Goal: Find specific page/section: Find specific page/section

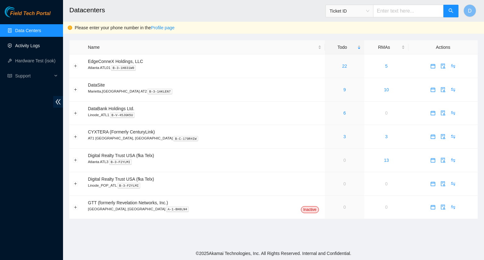
click at [28, 46] on link "Activity Logs" at bounding box center [27, 45] width 25 height 5
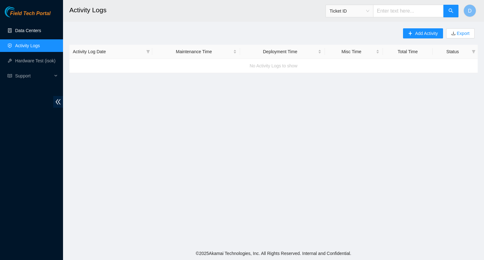
click at [26, 29] on link "Data Centers" at bounding box center [28, 30] width 26 height 5
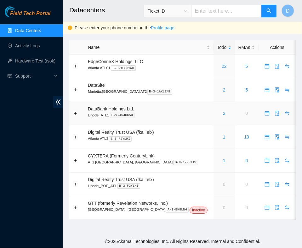
click at [217, 116] on div "2" at bounding box center [224, 113] width 14 height 7
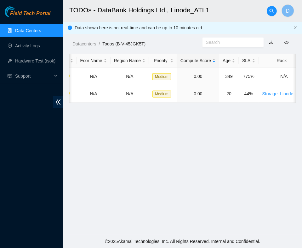
scroll to position [0, 121]
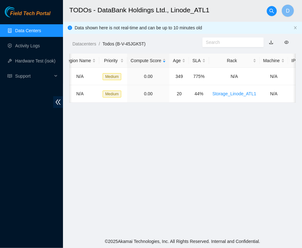
click at [261, 217] on main "TODOs - DataBank Holdings Ltd., Linode_ATL1 D Data shown here is not real-time …" at bounding box center [182, 117] width 239 height 235
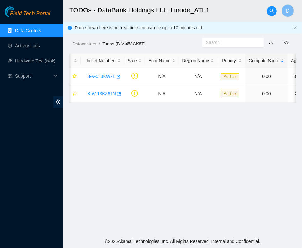
scroll to position [0, 1]
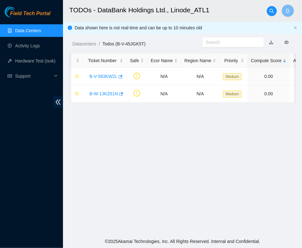
click at [31, 31] on link "Data Centers" at bounding box center [28, 30] width 26 height 5
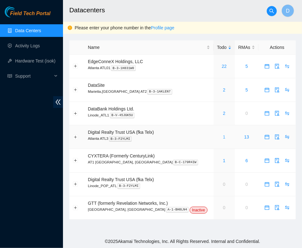
click at [223, 137] on link "1" at bounding box center [224, 136] width 3 height 5
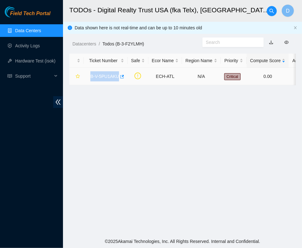
drag, startPoint x: 87, startPoint y: 76, endPoint x: 122, endPoint y: 84, distance: 35.5
click at [120, 83] on td "B-V-5PU1AKU" at bounding box center [106, 76] width 44 height 17
copy link "B-V-5PU1AKU"
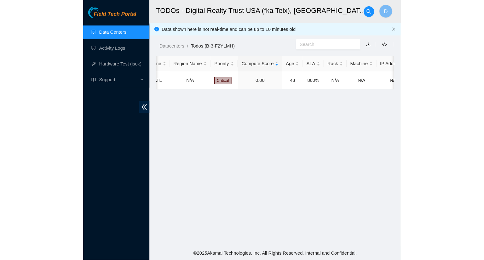
scroll to position [0, 100]
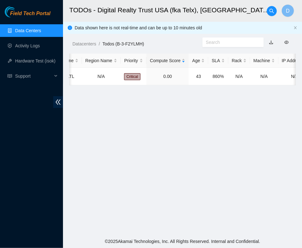
click at [210, 173] on main "TODOs - Digital Realty Trust USA (fka Telx), Atlanta ATL3 D Data shown here is …" at bounding box center [182, 117] width 239 height 235
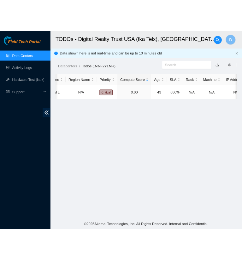
scroll to position [0, 6]
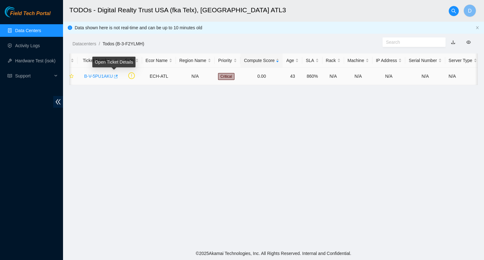
click at [115, 78] on icon "button" at bounding box center [115, 76] width 4 height 4
click at [27, 33] on link "Data Centers" at bounding box center [28, 30] width 26 height 5
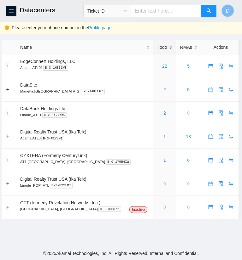
click at [165, 239] on main "Datacenters Ticket ID D Please enter your phone number in the Profile page Name…" at bounding box center [121, 123] width 242 height 247
click at [163, 91] on link "2" at bounding box center [164, 89] width 3 height 5
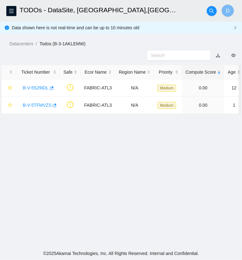
click at [208, 181] on main "TODOs - DataSite, Marietta,GA AT2 D Data shown here is not real-time and can be…" at bounding box center [121, 123] width 242 height 247
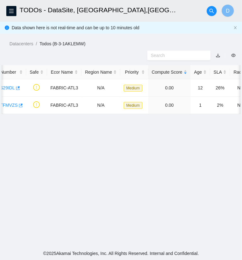
scroll to position [0, 33]
click at [124, 164] on main "TODOs - DataSite, Marietta,GA AT2 D Data shown here is not real-time and can be…" at bounding box center [121, 123] width 242 height 247
click at [117, 149] on main "TODOs - DataSite, Marietta,GA AT2 D Data shown here is not real-time and can be…" at bounding box center [121, 123] width 242 height 247
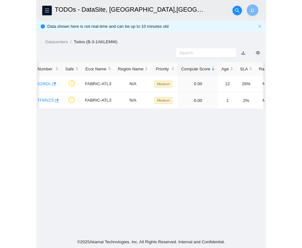
scroll to position [0, 0]
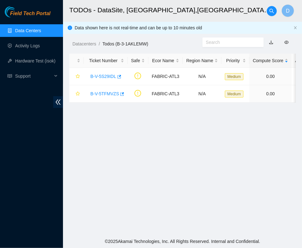
click at [41, 29] on link "Data Centers" at bounding box center [28, 30] width 26 height 5
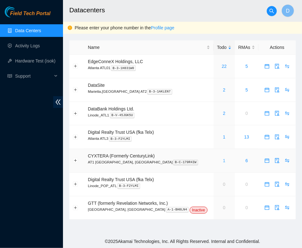
click at [217, 160] on div "1" at bounding box center [224, 160] width 14 height 7
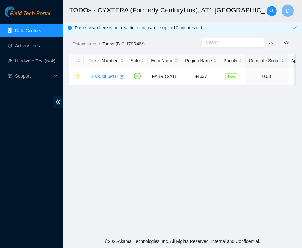
click at [218, 170] on main "TODOs - CYXTERA (Formerly CenturyLink), AT1 Atlanta, GA D Data shown here is no…" at bounding box center [182, 117] width 239 height 235
click at [41, 28] on link "Data Centers" at bounding box center [28, 30] width 26 height 5
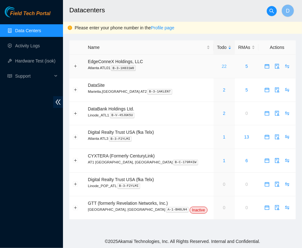
click at [222, 68] on link "22" at bounding box center [224, 66] width 5 height 5
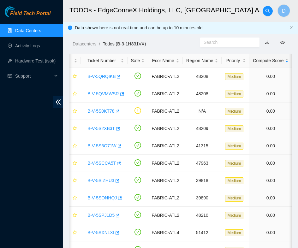
drag, startPoint x: 230, startPoint y: 14, endPoint x: 222, endPoint y: 13, distance: 7.7
click at [227, 13] on h2 "TODOs - EdgeConneX Holdings, LLC, Atlanta ATL01" at bounding box center [169, 10] width 200 height 20
drag, startPoint x: 245, startPoint y: 15, endPoint x: 214, endPoint y: 20, distance: 30.9
click at [214, 20] on h2 "TODOs - EdgeConneX Holdings, LLC, Atlanta ATL01" at bounding box center [169, 10] width 200 height 20
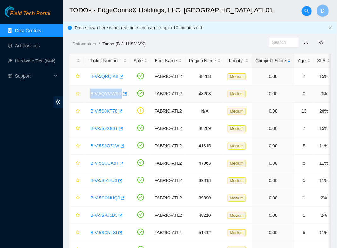
drag, startPoint x: 89, startPoint y: 95, endPoint x: 122, endPoint y: 101, distance: 34.0
click at [122, 99] on td "B-V-5QVMWSR" at bounding box center [107, 93] width 47 height 17
copy link "B-V-5QVMWSR"
click at [127, 106] on td "B-V-5S0KT78" at bounding box center [107, 110] width 47 height 17
click at [112, 94] on link "B-V-5QVMWSR" at bounding box center [107, 93] width 32 height 5
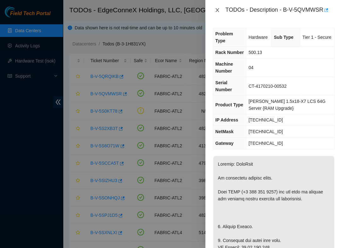
click at [215, 11] on icon "close" at bounding box center [217, 10] width 5 height 5
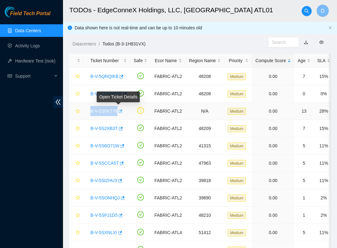
drag, startPoint x: 89, startPoint y: 109, endPoint x: 120, endPoint y: 114, distance: 31.2
click at [119, 114] on div "B-V-5S0KT78" at bounding box center [107, 111] width 40 height 10
copy tr "B-V-5S0KT78"
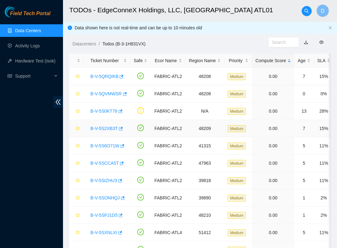
click at [281, 134] on td "0.00" at bounding box center [273, 128] width 42 height 17
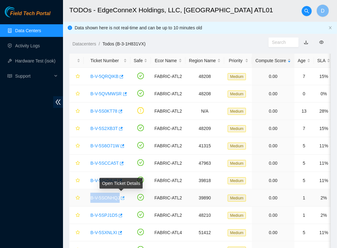
drag, startPoint x: 89, startPoint y: 199, endPoint x: 122, endPoint y: 202, distance: 32.9
click at [122, 202] on div "B-V-5SONHQJ" at bounding box center [107, 198] width 40 height 10
copy link "B-V-5SONHQJ"
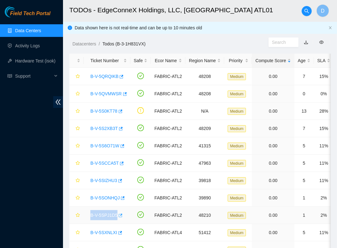
drag, startPoint x: 89, startPoint y: 215, endPoint x: 116, endPoint y: 217, distance: 27.8
click at [116, 217] on div "B-V-5SPJ1D5" at bounding box center [107, 215] width 40 height 10
copy tr "B-V-5SPJ1D5"
drag, startPoint x: 88, startPoint y: 199, endPoint x: 123, endPoint y: 201, distance: 35.1
click at [120, 201] on div "B-V-5SONHQJ" at bounding box center [107, 198] width 40 height 10
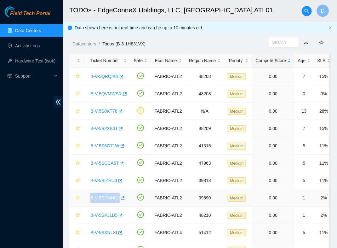
copy link "B-V-5SONHQJ"
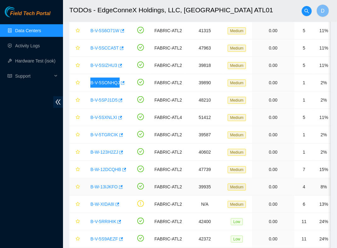
scroll to position [126, 0]
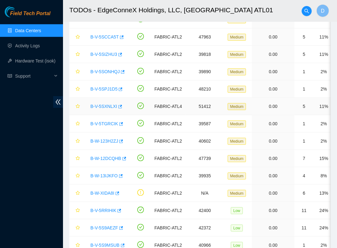
click at [109, 109] on div "B-V-5SXNLXI" at bounding box center [107, 106] width 40 height 10
click at [88, 143] on div "B-W-123H2ZJ" at bounding box center [107, 141] width 40 height 10
drag, startPoint x: 88, startPoint y: 142, endPoint x: 117, endPoint y: 145, distance: 29.6
click at [117, 145] on div "B-W-123H2ZJ" at bounding box center [107, 141] width 40 height 10
copy link "B-W-123H2ZJ"
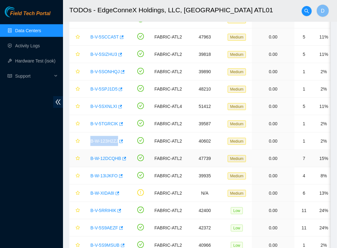
click at [106, 159] on link "B-W-12DCQHB" at bounding box center [106, 158] width 31 height 5
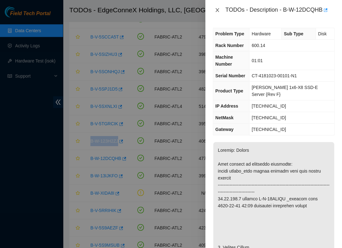
click at [217, 9] on icon "close" at bounding box center [217, 10] width 5 height 5
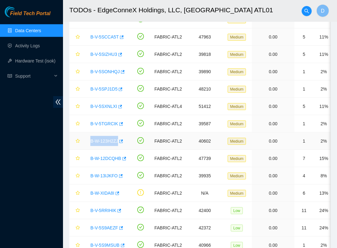
click at [86, 138] on td "B-W-123H2ZJ" at bounding box center [107, 140] width 47 height 17
click at [87, 137] on td "B-W-123H2ZJ" at bounding box center [107, 140] width 47 height 17
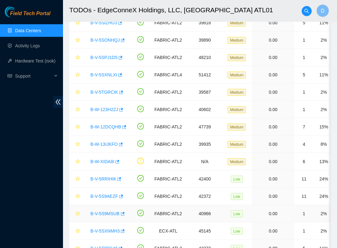
scroll to position [189, 0]
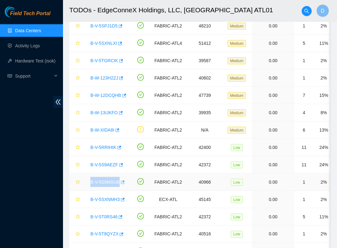
drag, startPoint x: 88, startPoint y: 182, endPoint x: 119, endPoint y: 183, distance: 30.3
click at [119, 183] on div "B-V-5S9MSUB" at bounding box center [107, 182] width 40 height 10
copy tr "B-V-5S9MSUB"
drag, startPoint x: 89, startPoint y: 199, endPoint x: 119, endPoint y: 203, distance: 29.6
click at [119, 203] on td "B-V-5SXNMH3" at bounding box center [107, 199] width 47 height 17
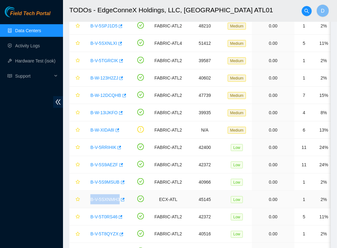
copy link "B-V-5SXNMH3"
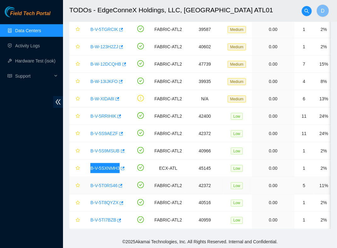
scroll to position [221, 0]
click at [109, 221] on div "B-V-5TI7BZB" at bounding box center [107, 220] width 40 height 10
click at [111, 217] on link "B-V-5TI7BZB" at bounding box center [104, 219] width 26 height 5
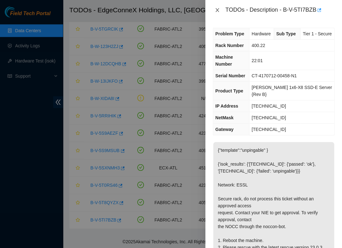
click at [216, 9] on icon "close" at bounding box center [217, 10] width 5 height 5
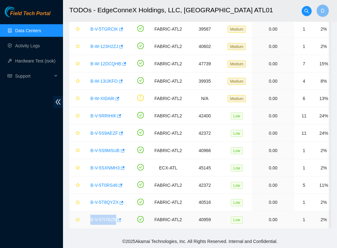
drag, startPoint x: 87, startPoint y: 220, endPoint x: 115, endPoint y: 222, distance: 28.2
click at [115, 222] on td "B-V-5TI7BZB" at bounding box center [107, 219] width 47 height 17
copy link "B-V-5TI7BZB"
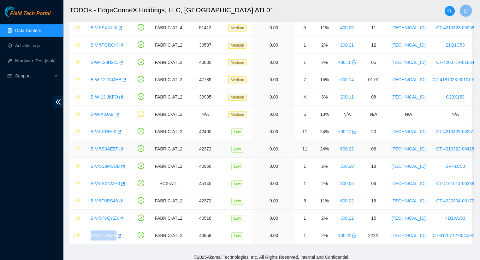
scroll to position [212, 0]
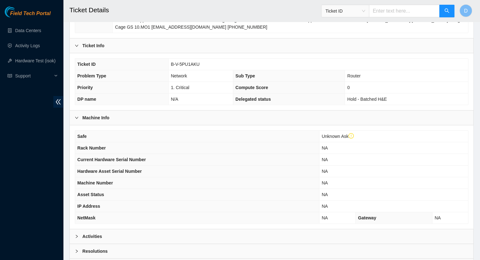
scroll to position [178, 0]
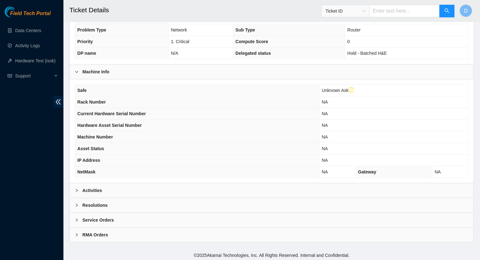
click at [95, 190] on b "Activities" at bounding box center [92, 190] width 20 height 7
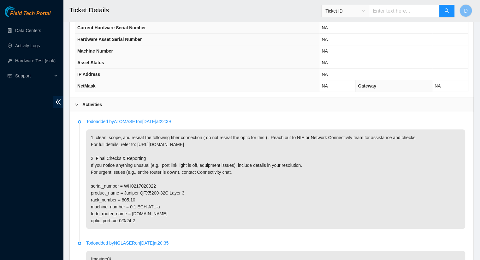
scroll to position [272, 0]
